Goal: Task Accomplishment & Management: Manage account settings

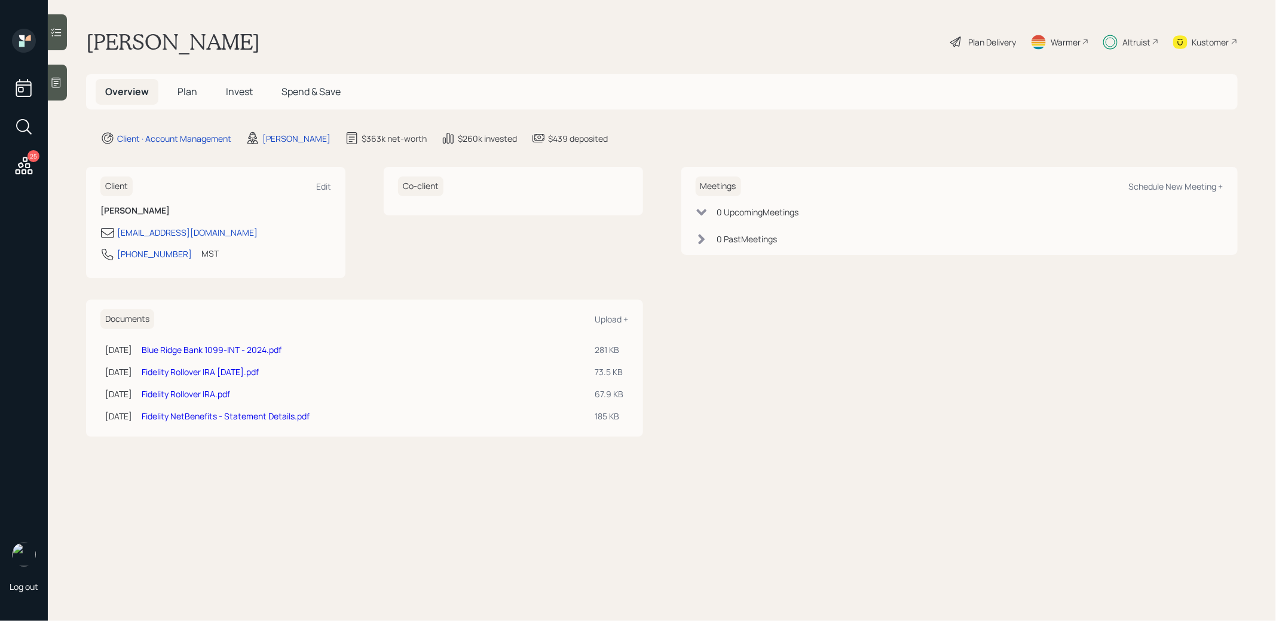
click at [237, 87] on span "Invest" at bounding box center [239, 91] width 27 height 13
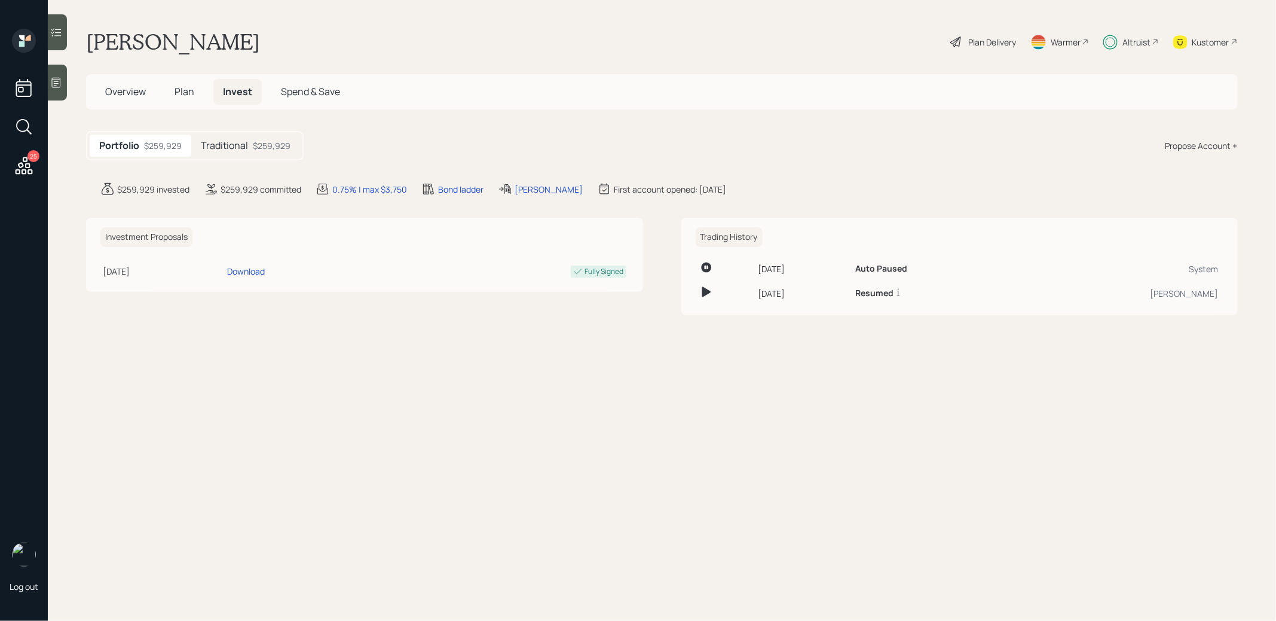
click at [188, 92] on span "Plan" at bounding box center [185, 91] width 20 height 13
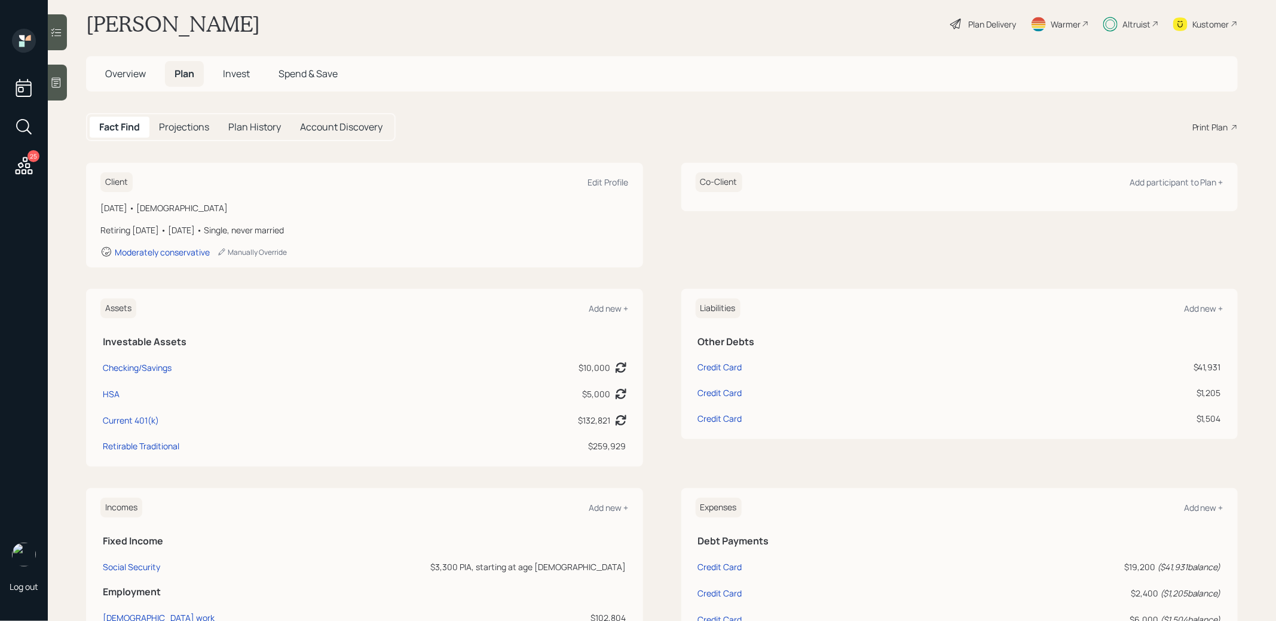
scroll to position [20, 0]
